Goal: Find specific page/section: Find specific page/section

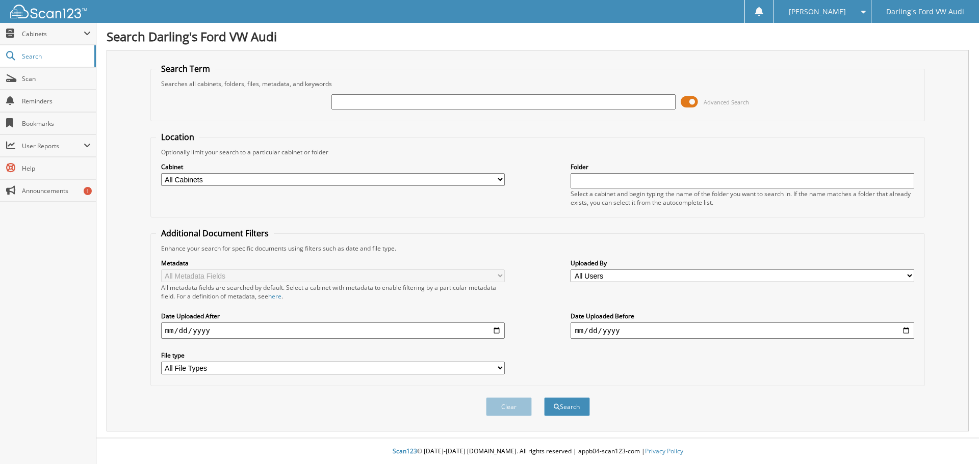
click at [360, 105] on input "text" at bounding box center [503, 101] width 344 height 15
type input "575192"
click at [544, 398] on button "Search" at bounding box center [567, 407] width 46 height 19
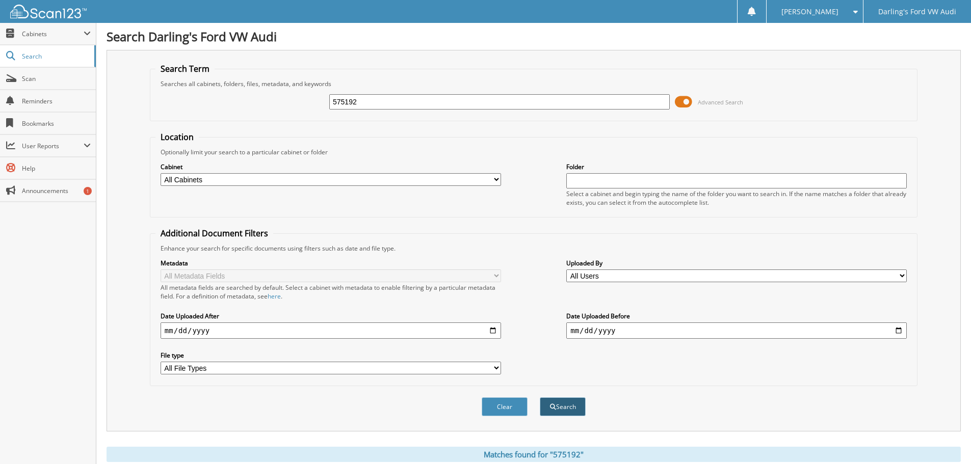
click at [564, 408] on button "Search" at bounding box center [563, 407] width 46 height 19
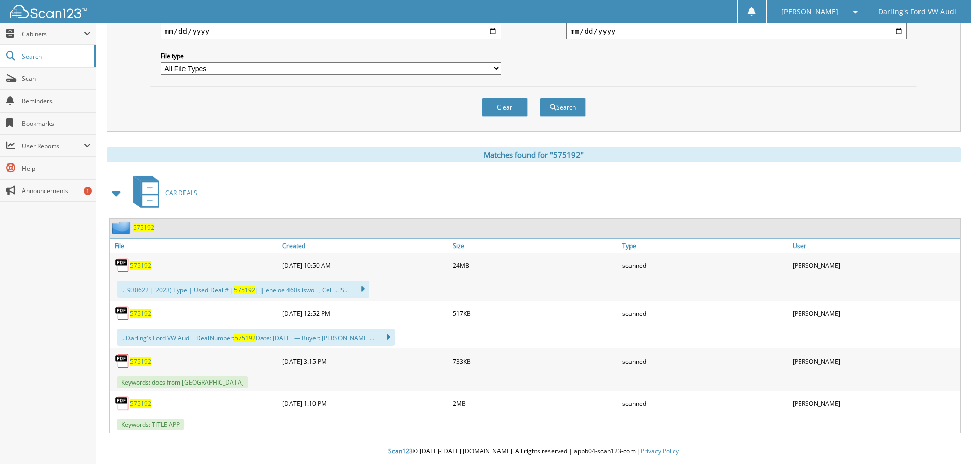
click at [143, 266] on span "575192" at bounding box center [140, 266] width 21 height 9
click at [146, 265] on span "575192" at bounding box center [140, 266] width 21 height 9
